Goal: Task Accomplishment & Management: Complete application form

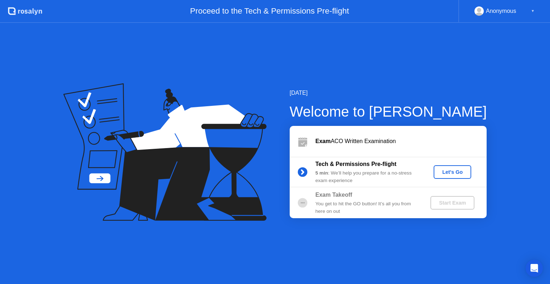
click at [467, 170] on div "Let's Go" at bounding box center [452, 172] width 32 height 6
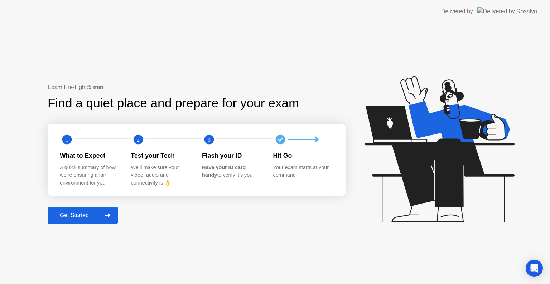
click at [467, 170] on icon at bounding box center [439, 149] width 150 height 146
click at [82, 212] on div "Get Started" at bounding box center [74, 215] width 49 height 6
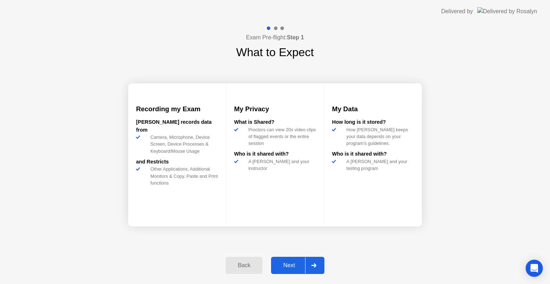
click at [294, 267] on div "Next" at bounding box center [289, 265] width 32 height 6
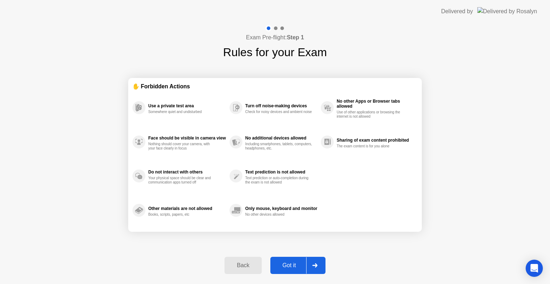
click at [294, 267] on div "Got it" at bounding box center [289, 265] width 34 height 6
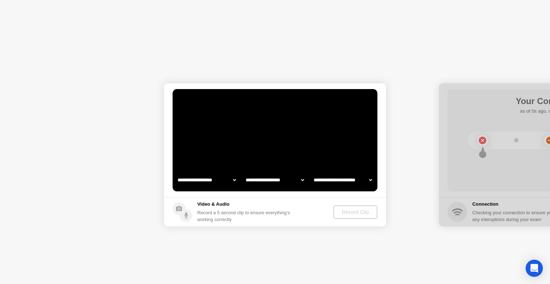
select select "**********"
select select "*******"
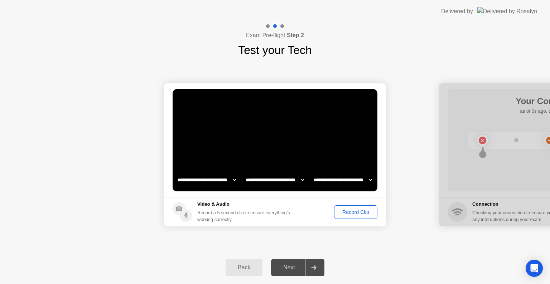
click at [364, 213] on div "Record Clip" at bounding box center [355, 212] width 38 height 6
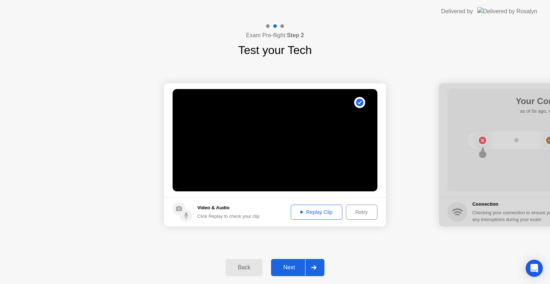
click at [308, 213] on div "Replay Clip" at bounding box center [316, 212] width 47 height 6
click at [294, 268] on div "Next" at bounding box center [289, 267] width 32 height 6
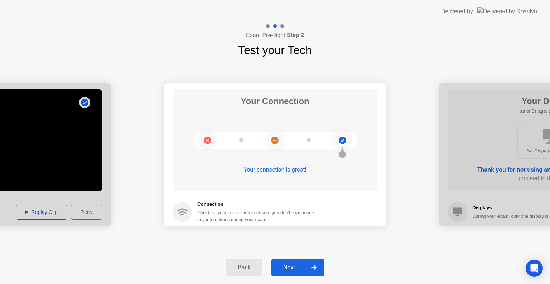
click at [294, 268] on div "Next" at bounding box center [289, 267] width 32 height 6
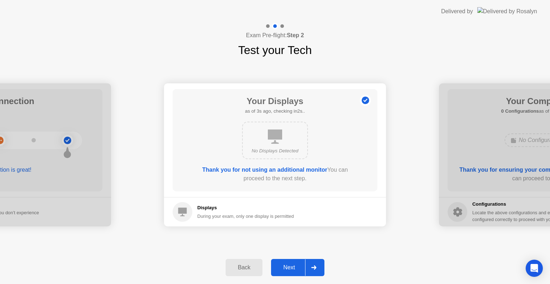
click at [294, 267] on div "Next" at bounding box center [289, 267] width 32 height 6
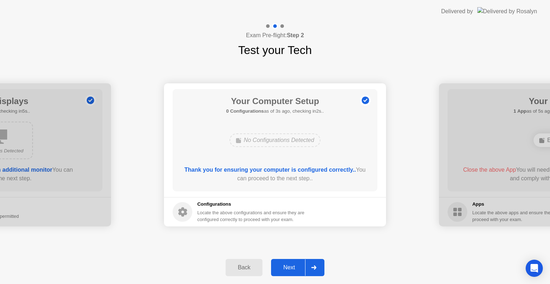
click at [294, 267] on div "Next" at bounding box center [289, 267] width 32 height 6
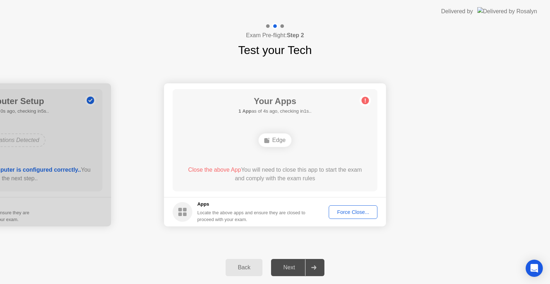
click at [340, 212] on div "Force Close..." at bounding box center [353, 212] width 44 height 6
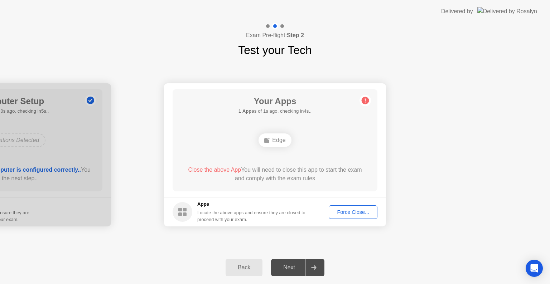
click at [355, 210] on div "Force Close..." at bounding box center [353, 212] width 44 height 6
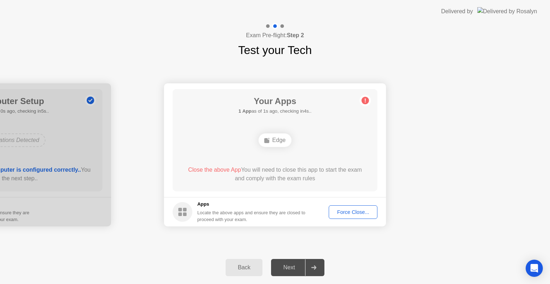
click at [356, 212] on div "Force Close..." at bounding box center [353, 212] width 44 height 6
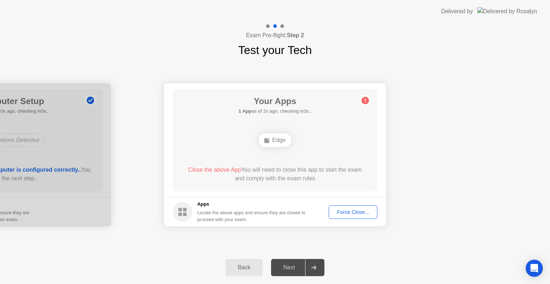
click at [240, 270] on div "Back" at bounding box center [244, 267] width 33 height 6
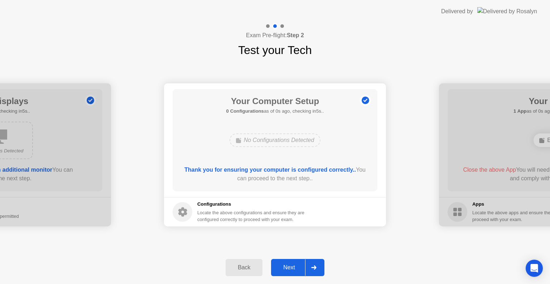
click at [240, 270] on div "Back" at bounding box center [244, 267] width 33 height 6
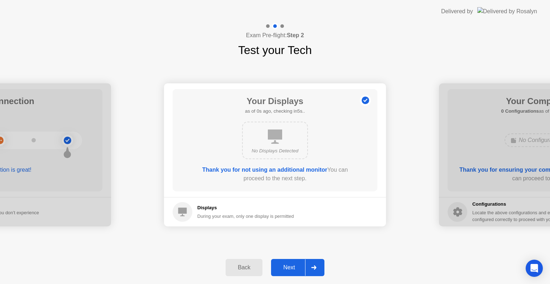
click at [240, 270] on div "Back" at bounding box center [244, 267] width 33 height 6
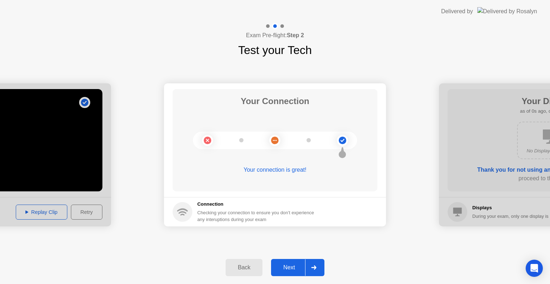
click at [240, 270] on div "Back" at bounding box center [244, 267] width 33 height 6
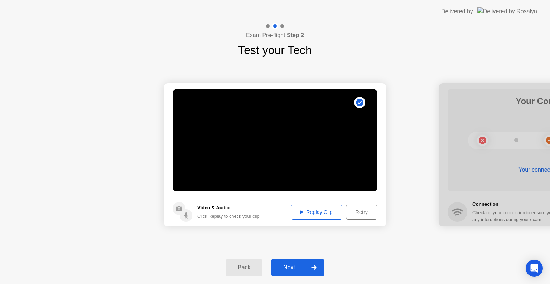
click at [366, 209] on div "Retry" at bounding box center [361, 212] width 26 height 6
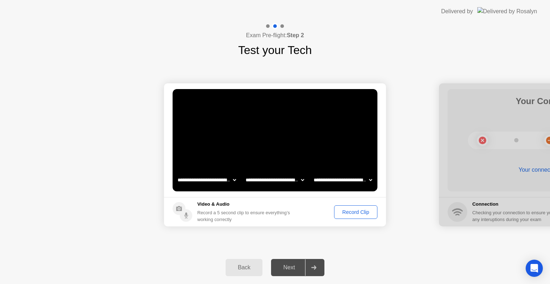
click at [343, 214] on div "Record Clip" at bounding box center [355, 212] width 38 height 6
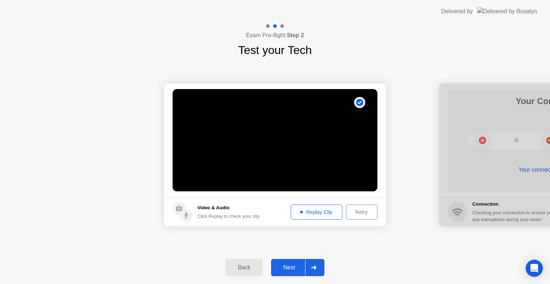
click at [323, 213] on div "Replay Clip" at bounding box center [316, 212] width 47 height 6
click at [299, 268] on div "Next" at bounding box center [289, 267] width 32 height 6
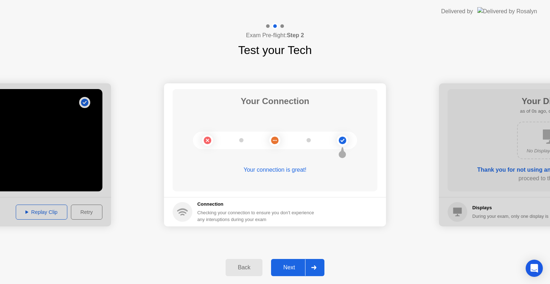
click at [299, 268] on div "Next" at bounding box center [289, 267] width 32 height 6
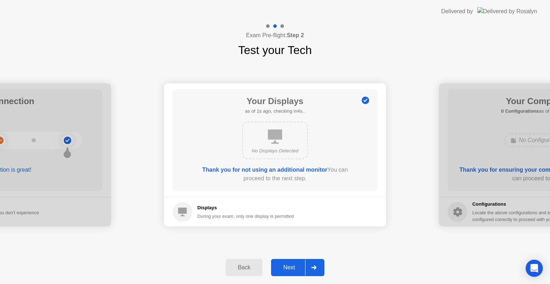
click at [299, 268] on div "Next" at bounding box center [289, 267] width 32 height 6
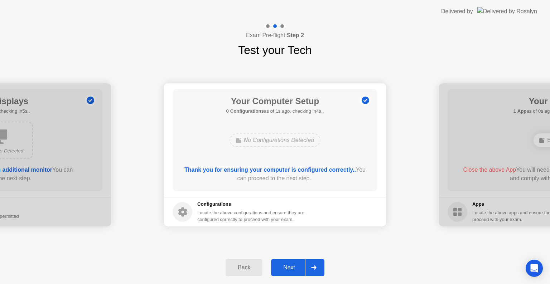
click at [299, 268] on div "Next" at bounding box center [289, 267] width 32 height 6
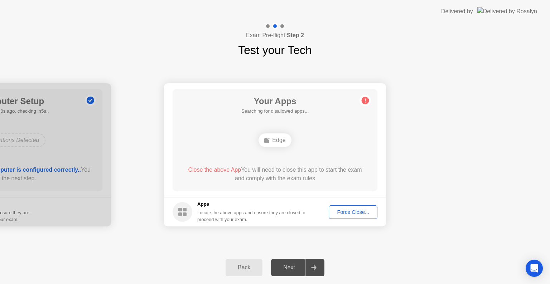
click at [348, 213] on div "Force Close..." at bounding box center [353, 212] width 44 height 6
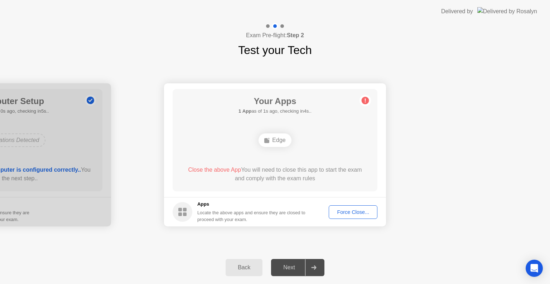
click at [356, 213] on div "Force Close..." at bounding box center [353, 212] width 44 height 6
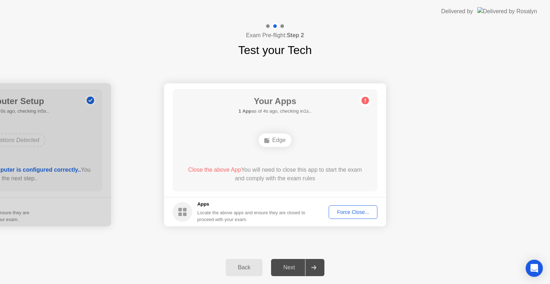
click at [274, 210] on div "Locate the above apps and ensure they are closed to proceed with your exam." at bounding box center [251, 216] width 108 height 14
drag, startPoint x: 274, startPoint y: 210, endPoint x: 275, endPoint y: 205, distance: 5.5
click at [275, 205] on div "Apps Locate the above apps and ensure they are closed to proceed with your exam." at bounding box center [251, 212] width 108 height 22
click at [275, 205] on h5 "Apps" at bounding box center [251, 204] width 108 height 7
click at [217, 169] on span "Close the above App" at bounding box center [214, 170] width 53 height 6
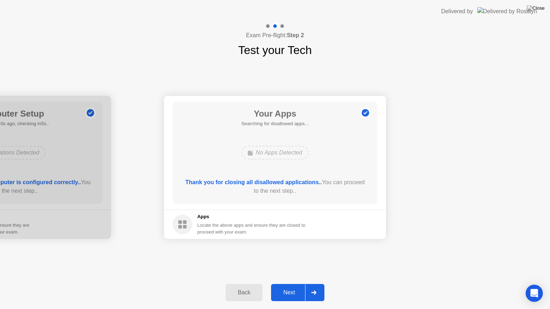
click at [289, 284] on div "Next" at bounding box center [289, 292] width 32 height 6
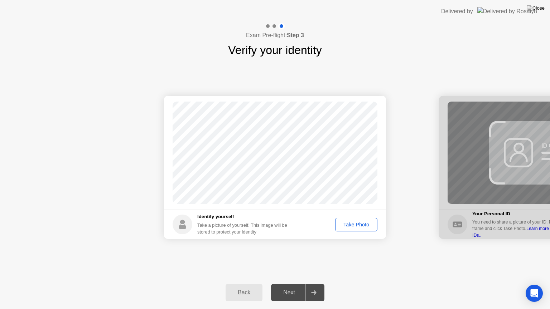
click at [359, 222] on div "Take Photo" at bounding box center [355, 225] width 37 height 6
click at [359, 223] on div "Retake" at bounding box center [361, 225] width 28 height 6
click at [359, 223] on div "Take Photo" at bounding box center [355, 225] width 37 height 6
click at [359, 223] on div "Retake" at bounding box center [361, 225] width 28 height 6
click at [359, 223] on div "Take Photo" at bounding box center [355, 225] width 37 height 6
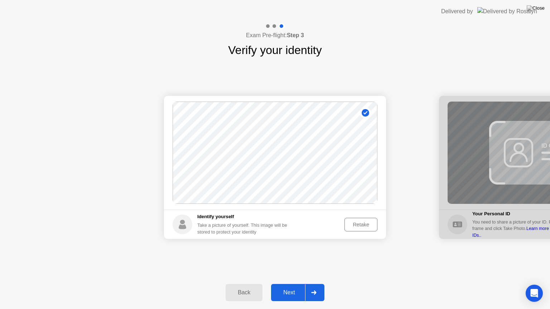
drag, startPoint x: 359, startPoint y: 223, endPoint x: 294, endPoint y: 294, distance: 96.2
click at [294, 284] on div "Exam Pre-flight: Step 3 Verify your identity Success Photo is correctly taken I…" at bounding box center [275, 166] width 550 height 286
click at [294, 284] on div "Next" at bounding box center [289, 292] width 32 height 6
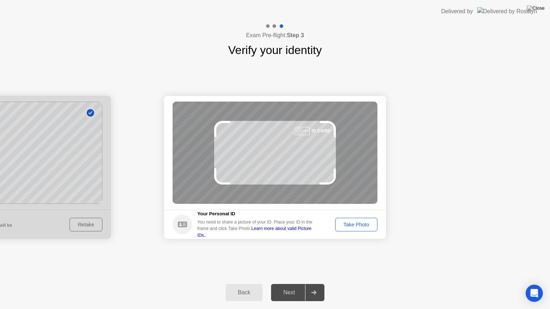
click at [366, 229] on button "Take Photo" at bounding box center [356, 225] width 42 height 14
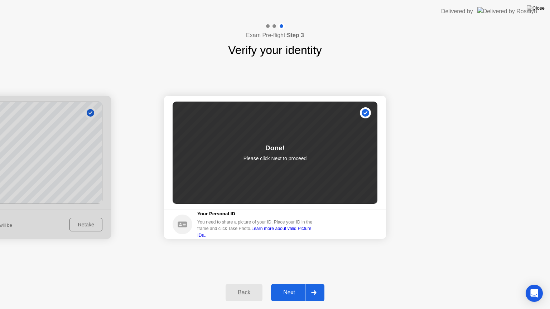
click at [291, 284] on div "Next" at bounding box center [289, 292] width 32 height 6
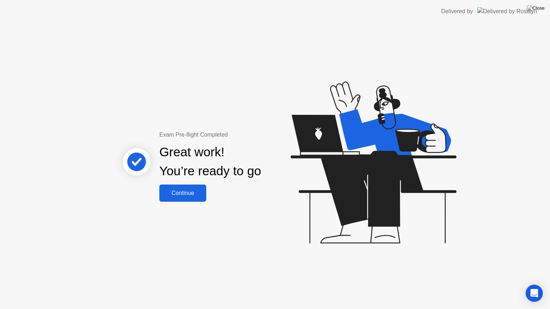
click at [198, 194] on div "Continue" at bounding box center [182, 193] width 43 height 6
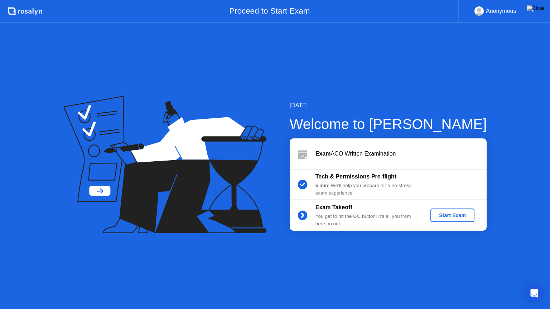
click at [456, 218] on div "Start Exam" at bounding box center [452, 216] width 38 height 6
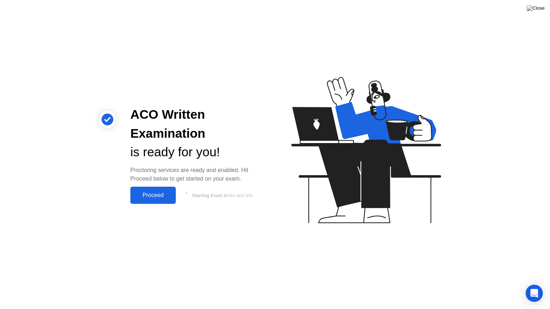
click at [142, 198] on div "Proceed" at bounding box center [152, 195] width 41 height 6
